Goal: Book appointment/travel/reservation

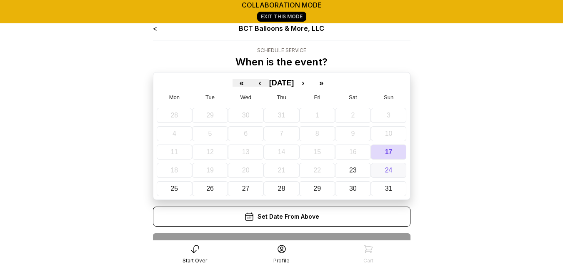
click at [393, 171] on button "24" at bounding box center [389, 170] width 36 height 15
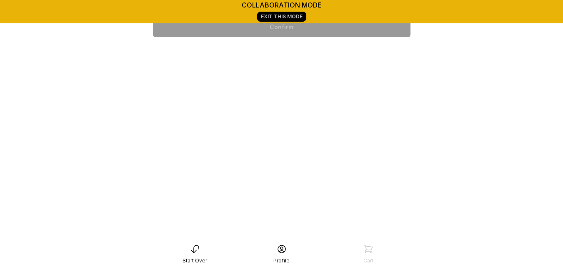
scroll to position [222, 0]
click at [282, 231] on div "6:00 pm" at bounding box center [282, 241] width 244 height 20
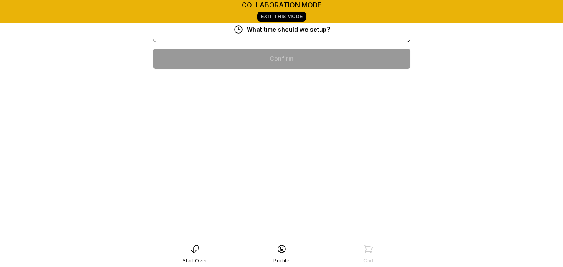
scroll to position [210, 0]
click at [304, 262] on div "4:00 pm" at bounding box center [282, 272] width 244 height 20
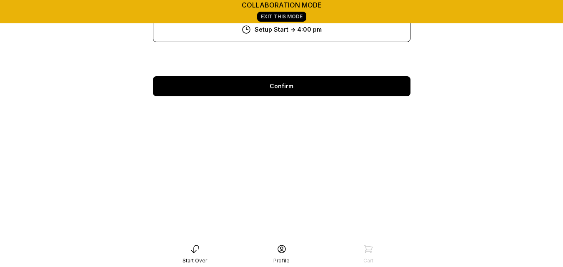
scroll to position [117, 0]
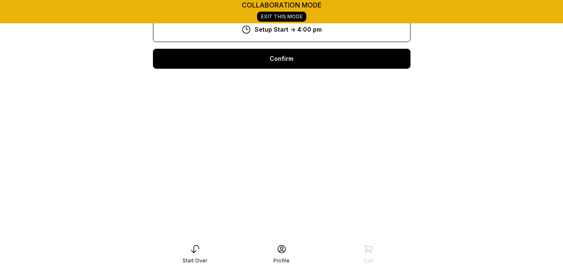
click at [289, 66] on div "Confirm" at bounding box center [282, 59] width 258 height 20
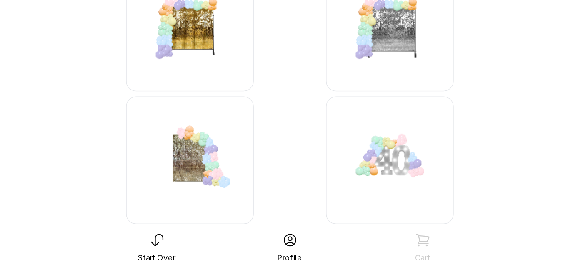
scroll to position [1237, 0]
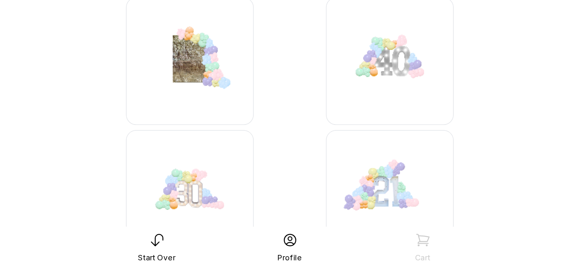
click at [362, 135] on img at bounding box center [346, 132] width 83 height 83
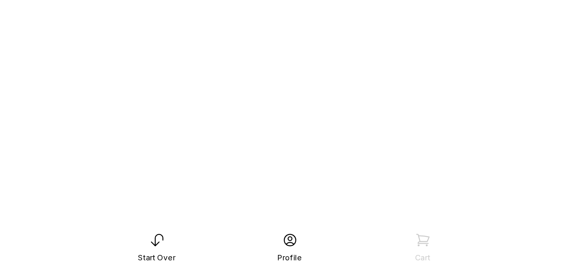
scroll to position [117, 0]
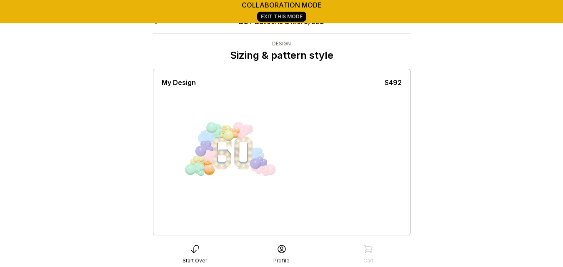
scroll to position [5, 0]
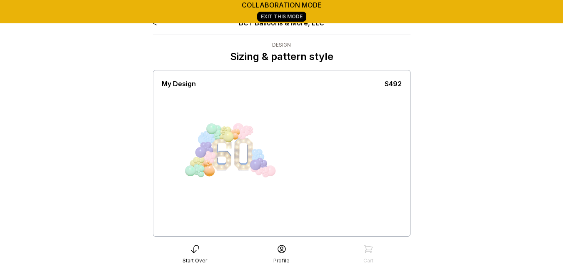
click at [241, 146] on div at bounding box center [233, 159] width 42 height 42
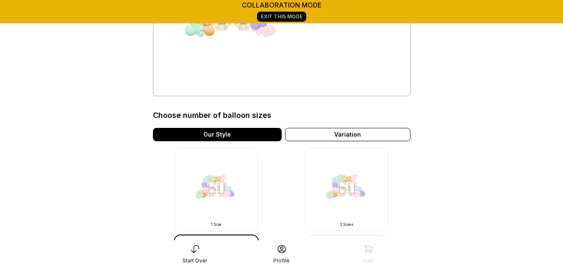
scroll to position [152, 0]
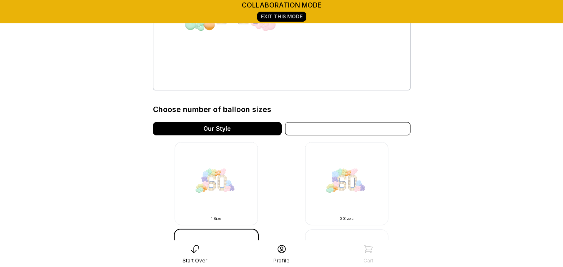
click at [339, 129] on div "Variation" at bounding box center [348, 128] width 126 height 13
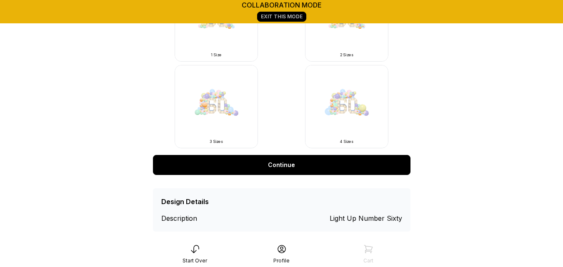
scroll to position [320, 0]
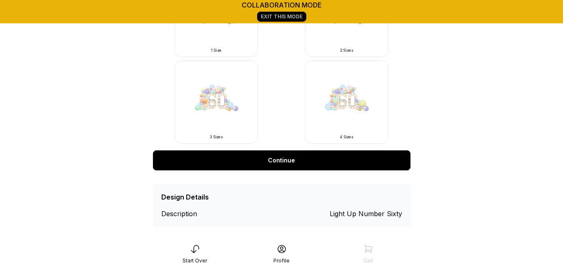
click at [299, 164] on link "Continue" at bounding box center [282, 161] width 258 height 20
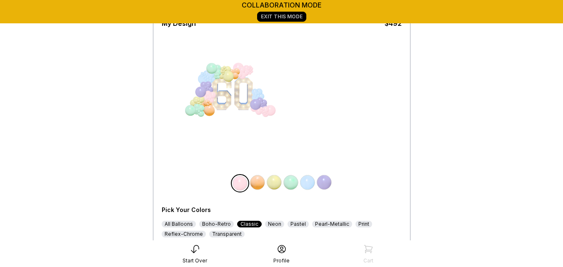
scroll to position [68, 0]
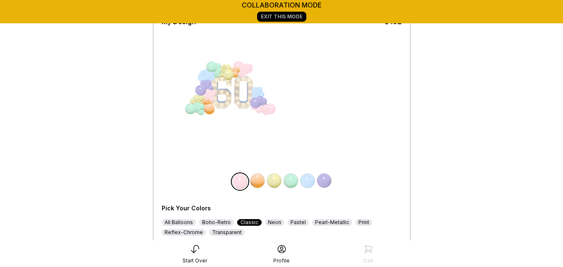
click at [293, 184] on img at bounding box center [291, 181] width 17 height 17
click at [293, 184] on img at bounding box center [290, 181] width 17 height 17
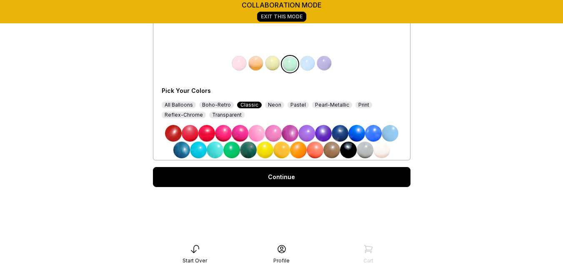
scroll to position [186, 0]
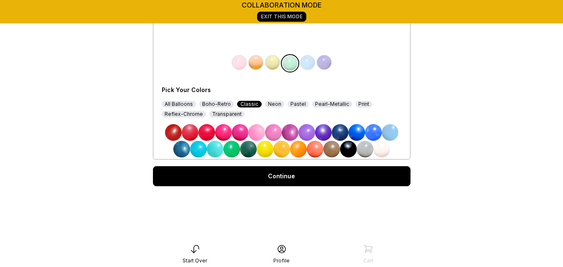
click at [181, 103] on div "All Balloons" at bounding box center [179, 104] width 34 height 7
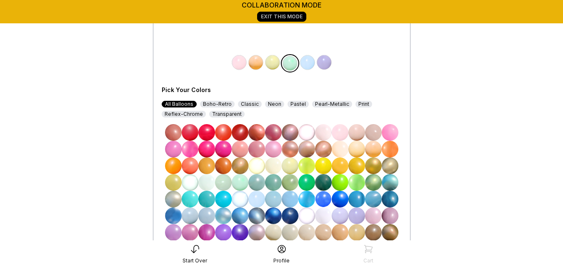
click at [373, 182] on img at bounding box center [373, 182] width 17 height 17
click at [292, 183] on img at bounding box center [290, 182] width 17 height 17
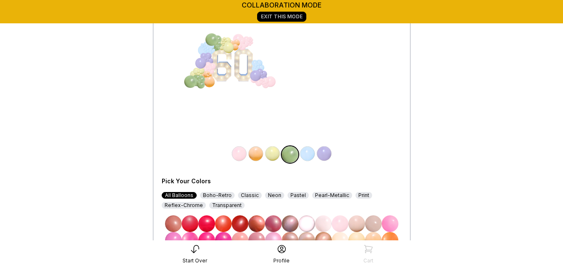
scroll to position [98, 0]
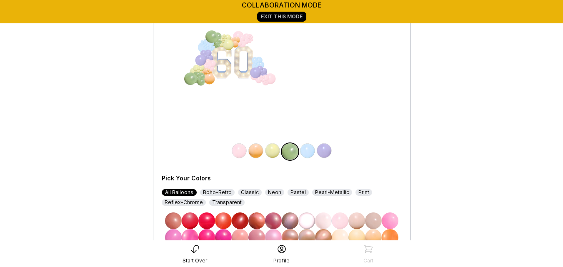
click at [310, 153] on img at bounding box center [307, 151] width 17 height 17
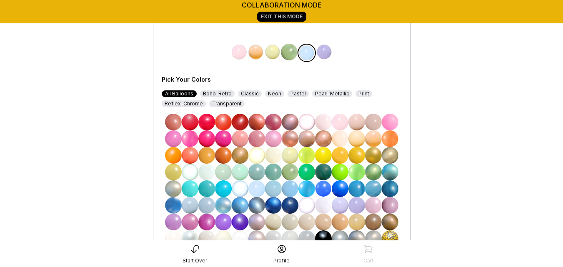
scroll to position [198, 0]
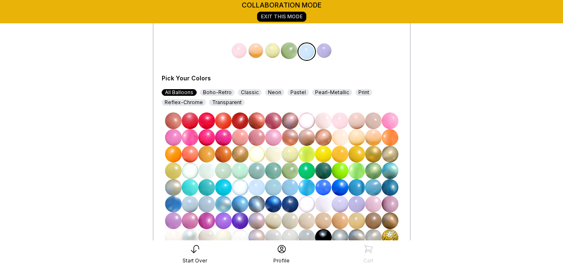
click at [291, 168] on img at bounding box center [290, 171] width 17 height 17
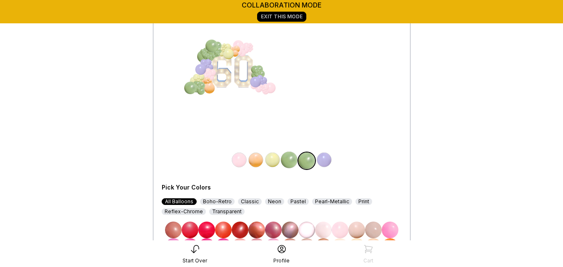
scroll to position [93, 0]
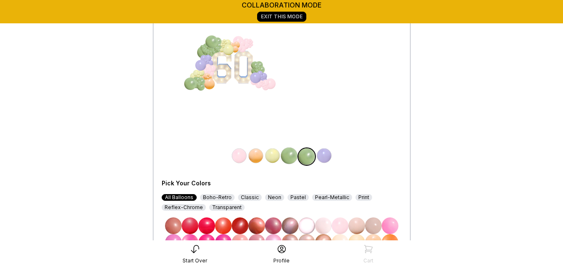
click at [326, 156] on img at bounding box center [324, 156] width 17 height 17
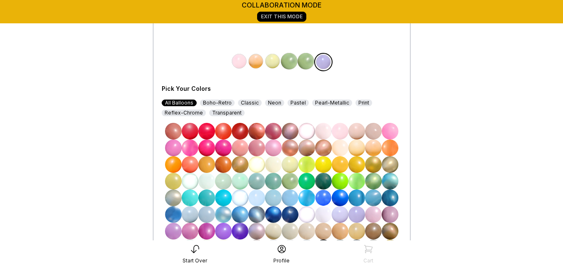
scroll to position [188, 0]
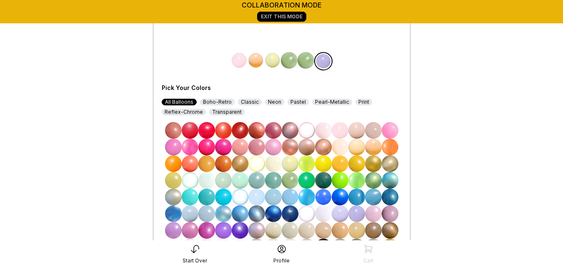
click at [373, 163] on img at bounding box center [373, 164] width 17 height 17
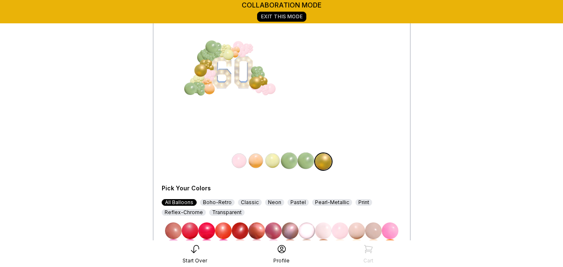
scroll to position [86, 0]
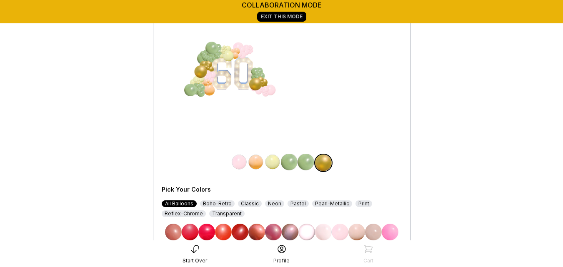
click at [244, 52] on div at bounding box center [243, 56] width 8 height 8
click at [235, 161] on img at bounding box center [239, 162] width 17 height 17
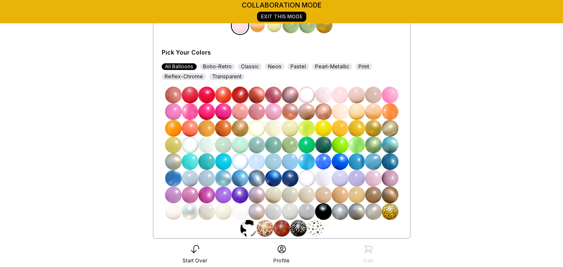
scroll to position [226, 0]
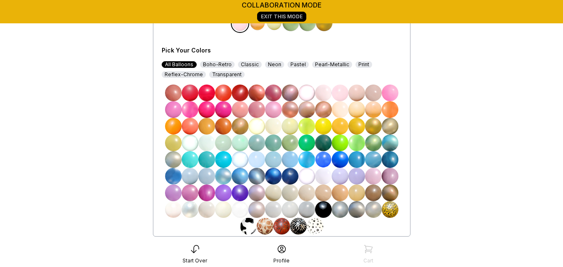
click at [372, 126] on img at bounding box center [373, 126] width 17 height 17
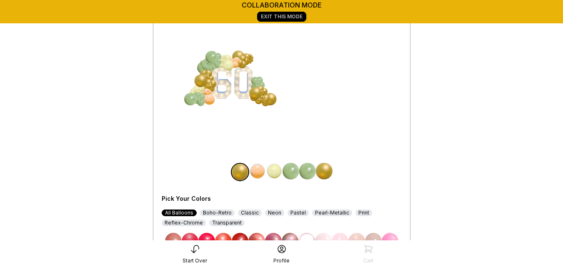
scroll to position [76, 0]
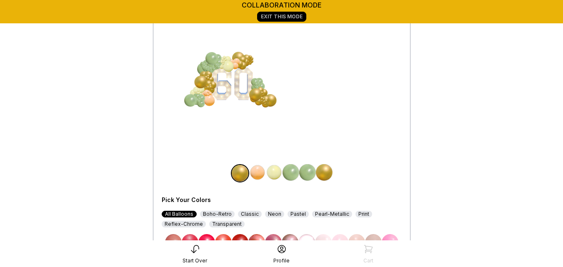
click at [235, 64] on div at bounding box center [235, 66] width 8 height 8
click at [256, 171] on img at bounding box center [257, 172] width 17 height 17
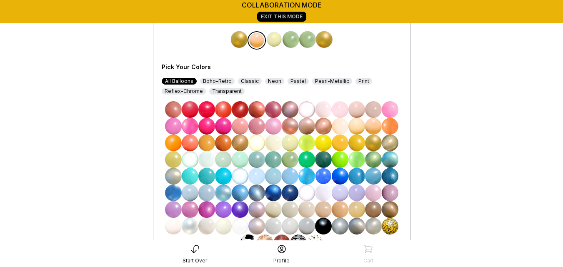
scroll to position [208, 0]
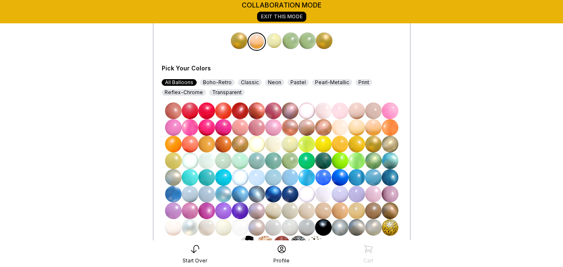
click at [293, 142] on img at bounding box center [290, 144] width 17 height 17
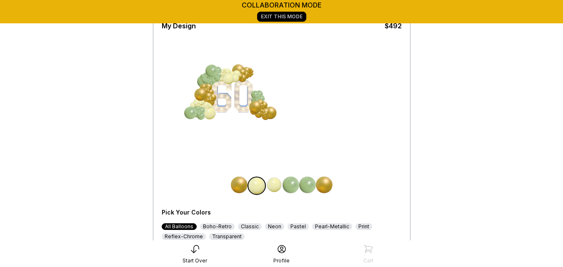
scroll to position [54, 0]
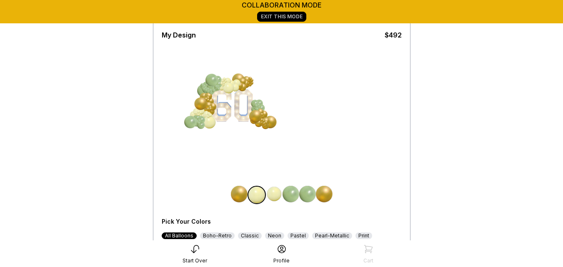
click at [207, 122] on div at bounding box center [209, 122] width 13 height 13
click at [274, 195] on img at bounding box center [274, 194] width 17 height 17
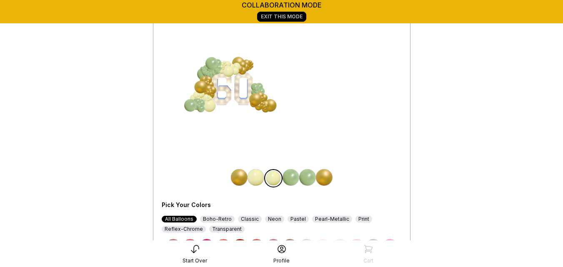
scroll to position [70, 0]
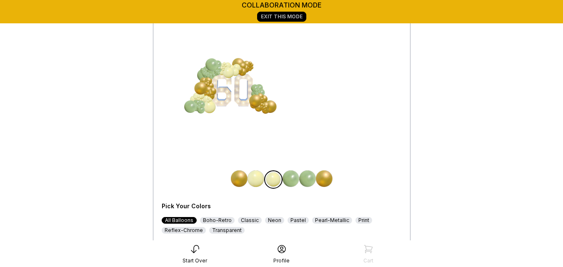
click at [325, 175] on img at bounding box center [324, 179] width 17 height 17
click at [325, 175] on img at bounding box center [323, 179] width 17 height 17
click at [270, 181] on img at bounding box center [272, 179] width 17 height 17
drag, startPoint x: 563, startPoint y: 128, endPoint x: 565, endPoint y: 156, distance: 27.2
click at [563, 156] on html "collaboration mode Exit This Mode < BCT Balloons & More, LLC Design Choose your…" at bounding box center [281, 244] width 563 height 628
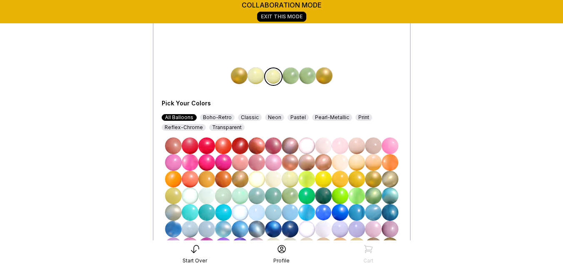
scroll to position [176, 0]
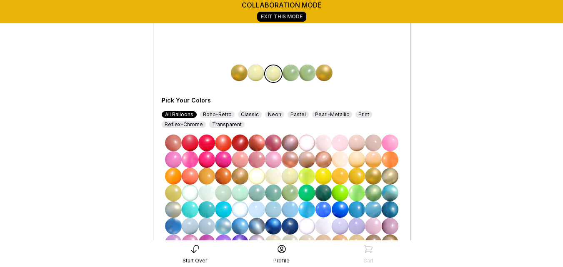
click at [291, 196] on img at bounding box center [290, 193] width 17 height 17
click at [376, 175] on img at bounding box center [373, 176] width 17 height 17
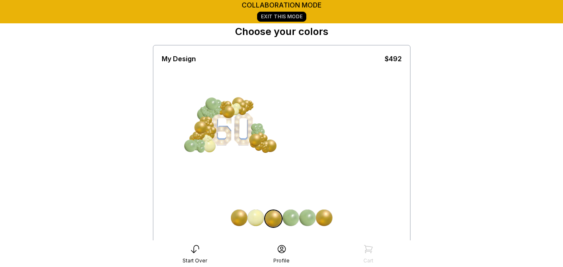
scroll to position [31, 0]
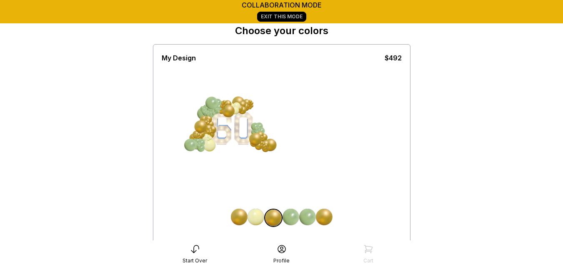
click at [262, 134] on div at bounding box center [260, 136] width 8 height 8
click at [324, 219] on img at bounding box center [324, 217] width 17 height 17
click at [304, 213] on img at bounding box center [306, 217] width 17 height 17
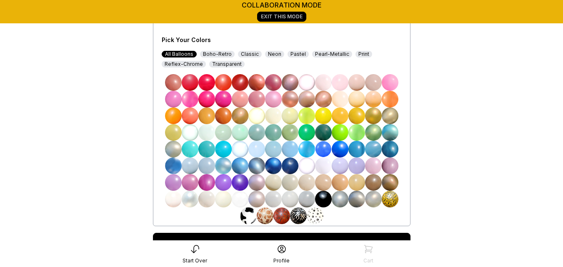
scroll to position [237, 0]
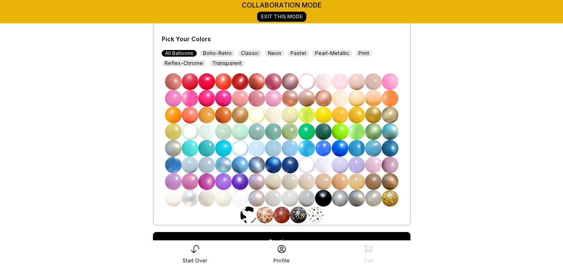
click at [286, 110] on img at bounding box center [290, 115] width 17 height 17
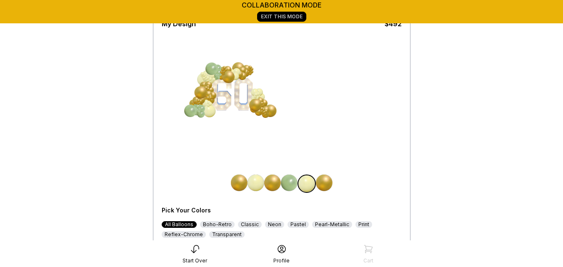
scroll to position [63, 0]
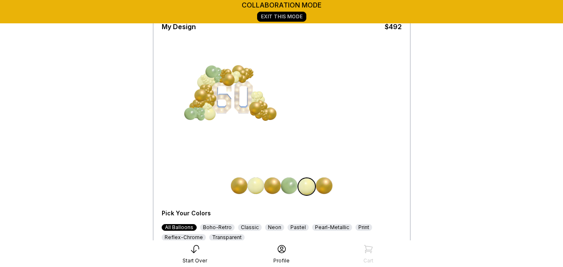
click at [197, 253] on icon at bounding box center [195, 249] width 10 height 10
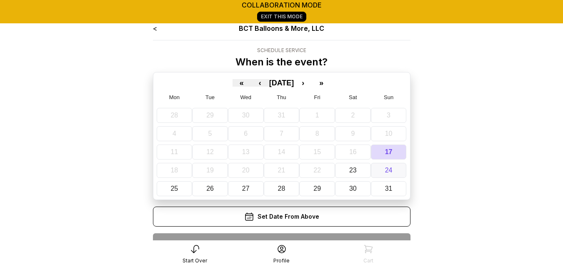
click at [393, 173] on button "24" at bounding box center [389, 170] width 36 height 15
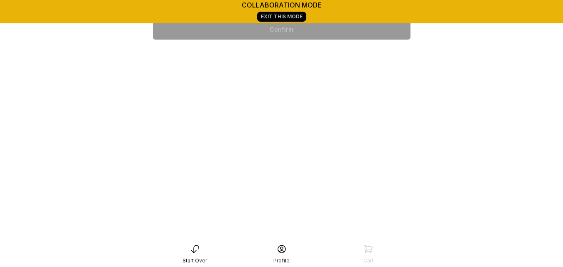
scroll to position [134, 0]
click at [319, 231] on div "6:00 pm" at bounding box center [282, 241] width 244 height 20
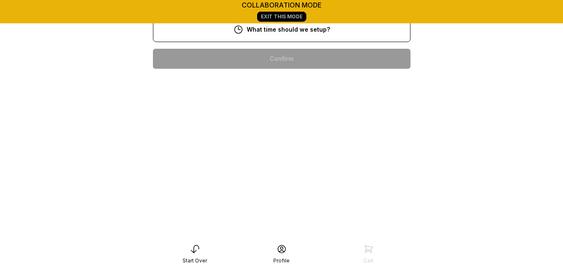
scroll to position [223, 0]
click at [311, 262] on div "4:00 pm" at bounding box center [282, 272] width 244 height 20
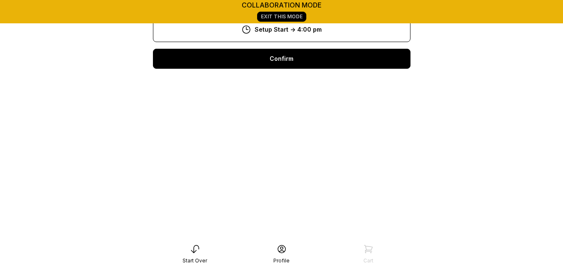
click at [342, 60] on div "Confirm" at bounding box center [282, 59] width 258 height 20
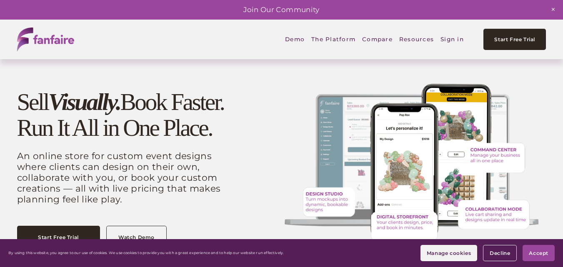
click at [451, 38] on link "Sign in" at bounding box center [452, 39] width 23 height 19
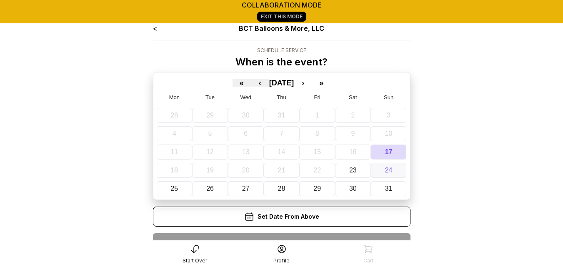
click at [390, 175] on button "24" at bounding box center [389, 170] width 36 height 15
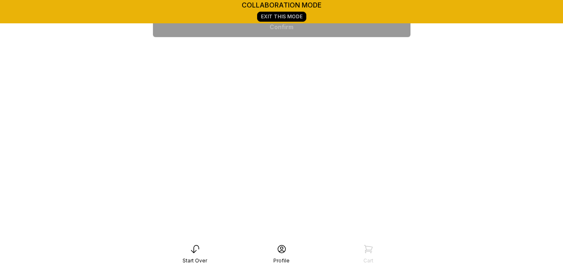
scroll to position [258, 0]
click at [320, 231] on div "6:00 pm" at bounding box center [282, 241] width 244 height 20
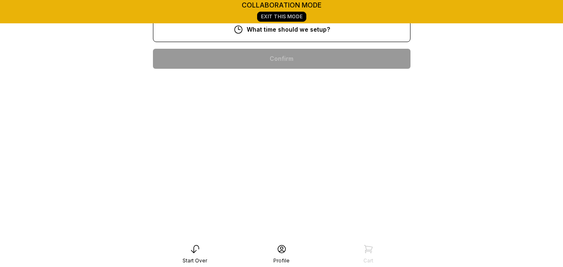
scroll to position [186, 0]
click at [324, 262] on div "4:00 pm" at bounding box center [282, 272] width 244 height 20
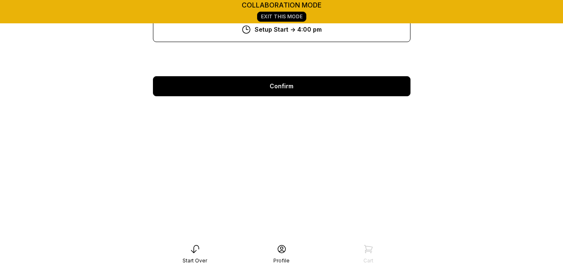
scroll to position [117, 0]
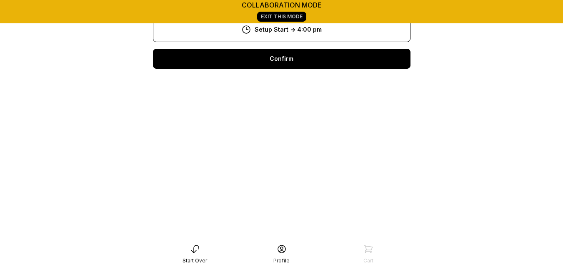
click at [342, 59] on div "Confirm" at bounding box center [282, 59] width 258 height 20
